Goal: Information Seeking & Learning: Learn about a topic

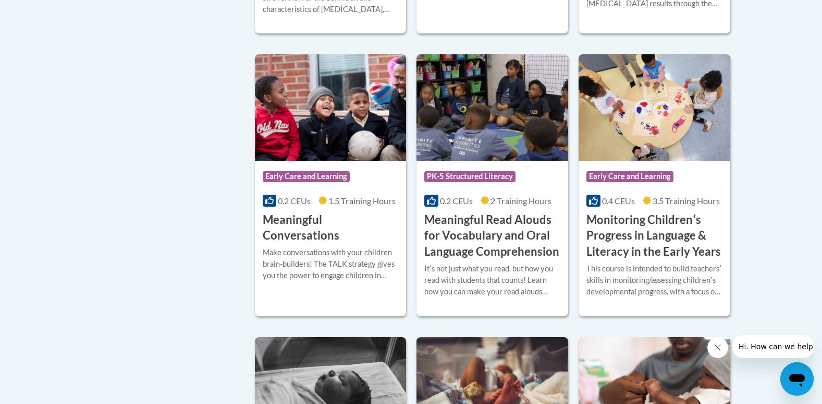
scroll to position [1617, 0]
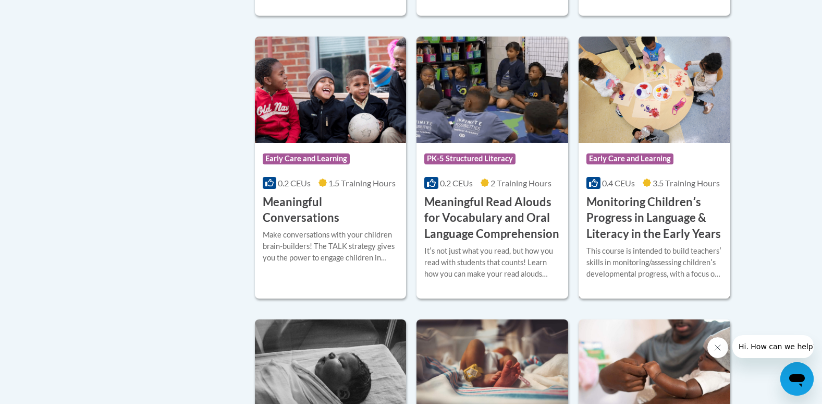
click at [668, 241] on h3 "Monitoring Childrenʹs Progress in Language & Literacy in the Early Years" at bounding box center [655, 218] width 136 height 48
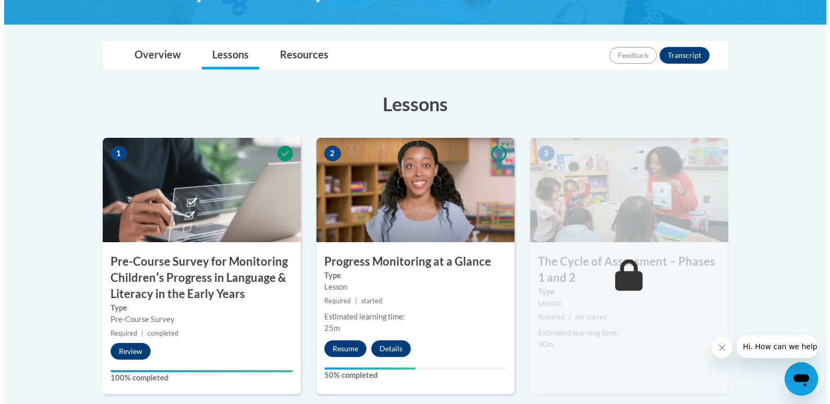
scroll to position [261, 0]
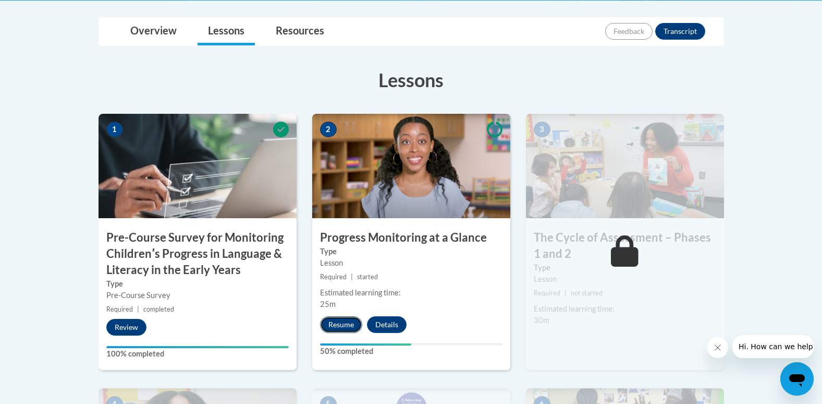
click at [332, 324] on button "Resume" at bounding box center [341, 324] width 42 height 17
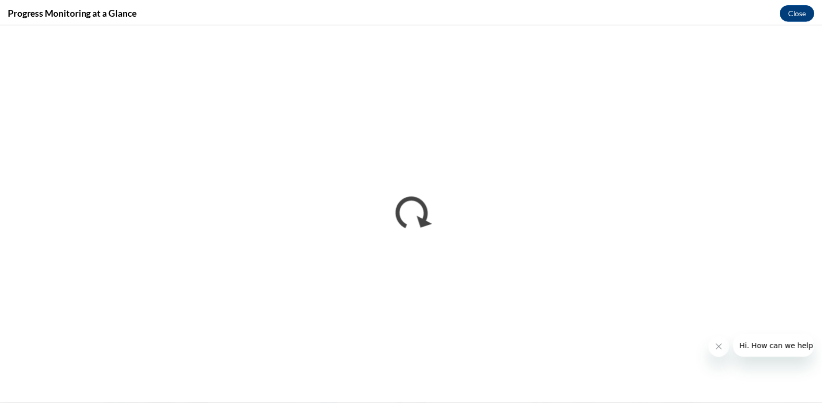
scroll to position [0, 0]
click at [732, 347] on button "Close message from company" at bounding box center [725, 347] width 21 height 21
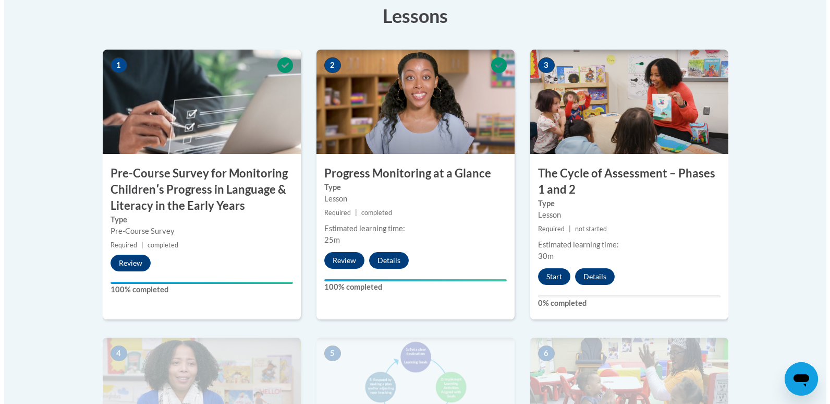
scroll to position [365, 0]
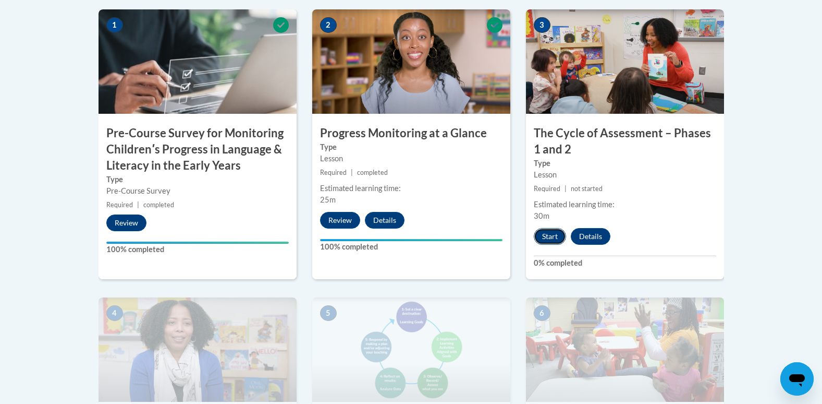
click at [556, 236] on button "Start" at bounding box center [550, 236] width 32 height 17
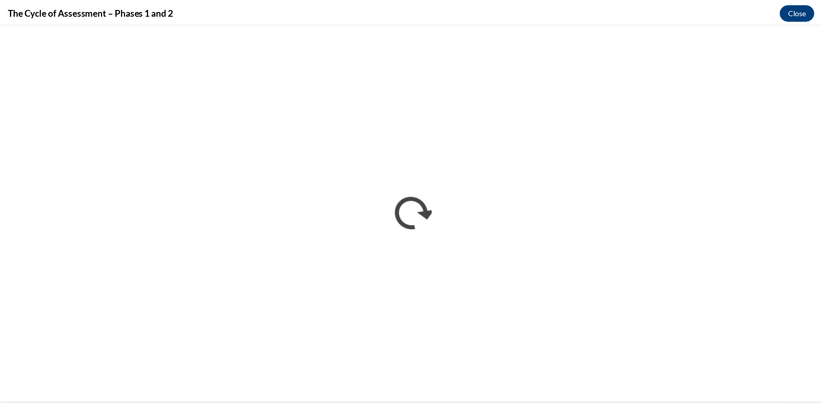
scroll to position [0, 0]
click at [802, 17] on button "Close" at bounding box center [805, 11] width 35 height 17
